Goal: Transaction & Acquisition: Book appointment/travel/reservation

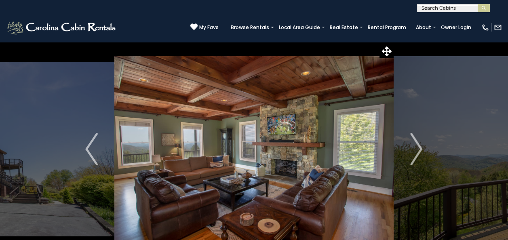
select select "*"
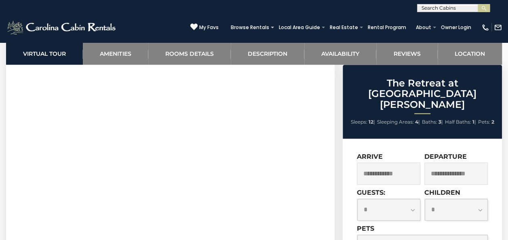
scroll to position [410, 0]
click at [330, 224] on section "Virtual Tour" at bounding box center [170, 120] width 329 height 247
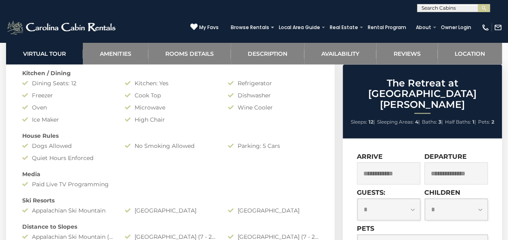
scroll to position [799, 0]
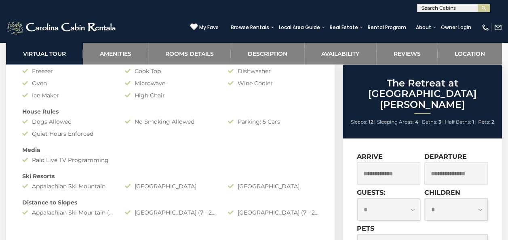
click at [399, 162] on input "text" at bounding box center [388, 173] width 63 height 22
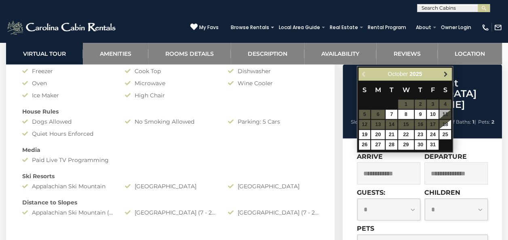
click at [445, 76] on span "Next" at bounding box center [445, 74] width 6 height 6
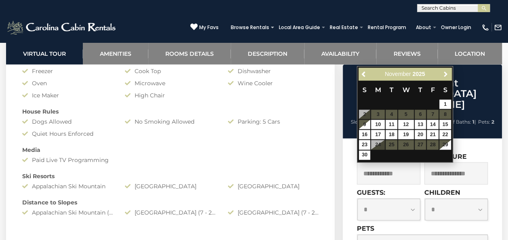
click at [445, 76] on span "Next" at bounding box center [445, 74] width 6 height 6
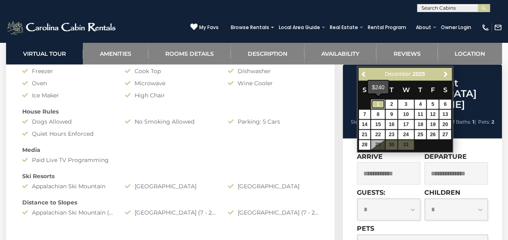
click at [378, 104] on link "1" at bounding box center [378, 104] width 14 height 9
type input "**********"
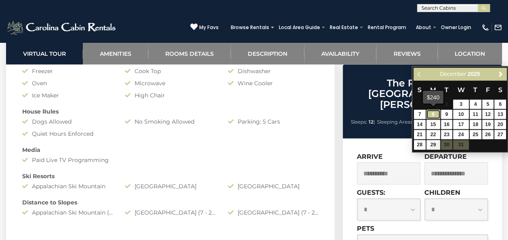
click at [432, 114] on link "8" at bounding box center [433, 114] width 14 height 9
type input "**********"
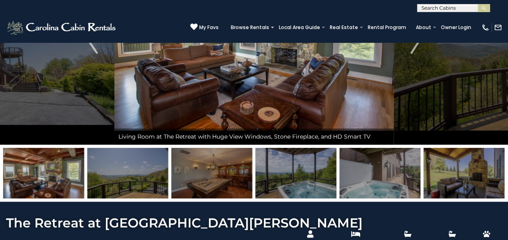
scroll to position [0, 0]
